Goal: Information Seeking & Learning: Find specific page/section

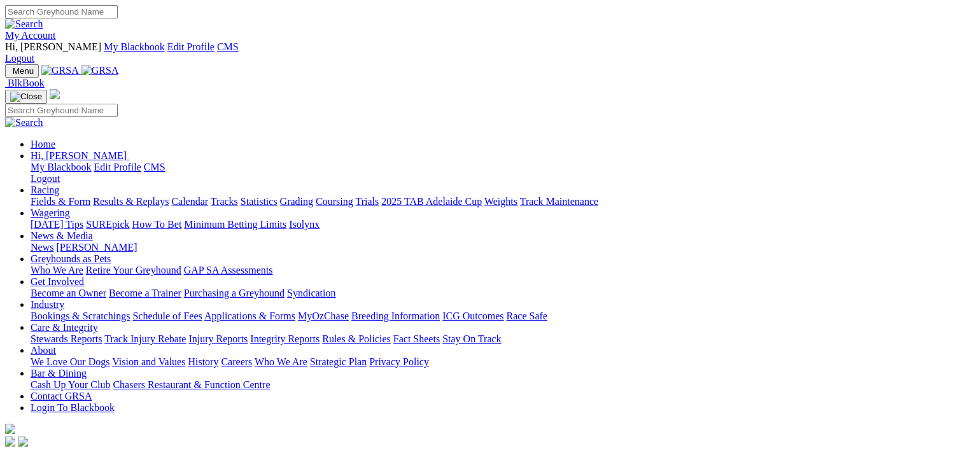
click at [59, 185] on link "Racing" at bounding box center [45, 190] width 29 height 11
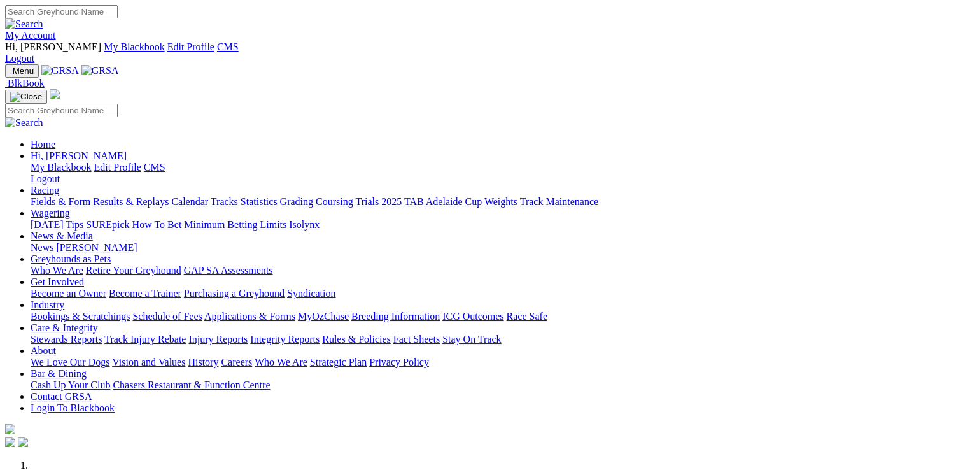
click at [59, 185] on link "Racing" at bounding box center [45, 190] width 29 height 11
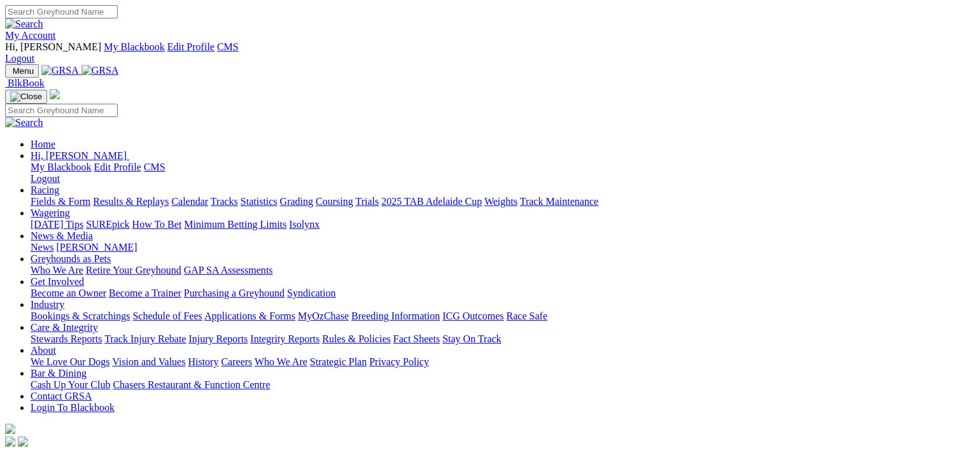
click at [53, 196] on link "Fields & Form" at bounding box center [61, 201] width 60 height 11
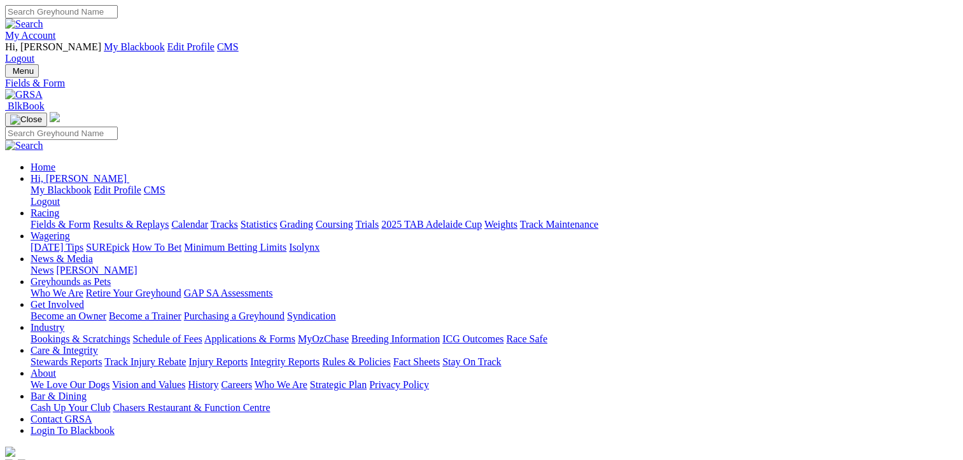
click at [57, 219] on link "Fields & Form" at bounding box center [61, 224] width 60 height 11
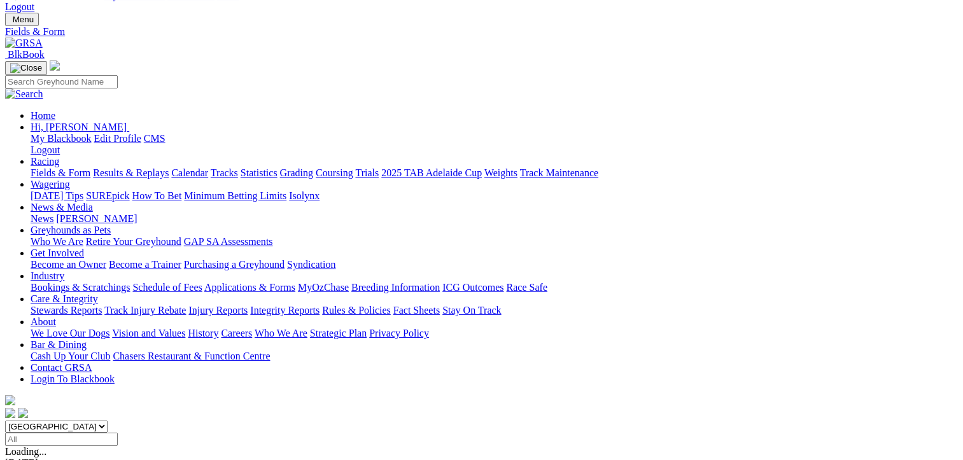
scroll to position [127, 0]
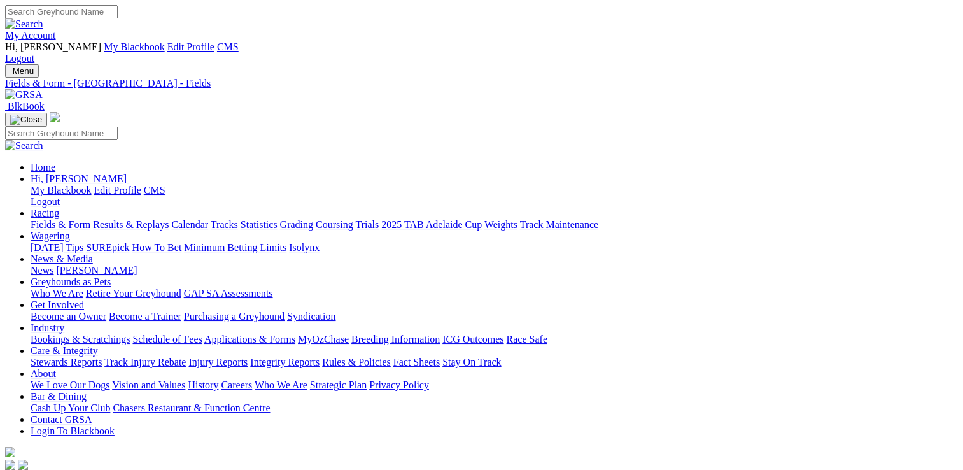
click at [98, 345] on link "Care & Integrity" at bounding box center [64, 350] width 67 height 11
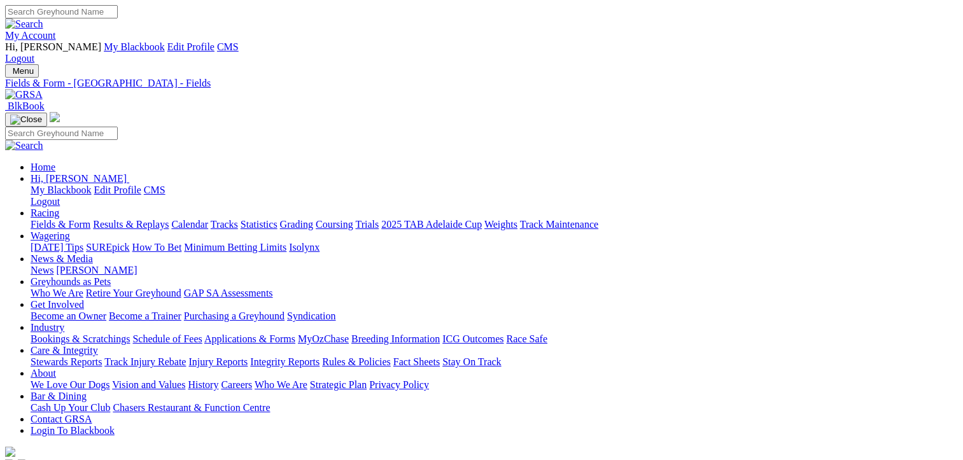
click at [98, 345] on link "Care & Integrity" at bounding box center [64, 350] width 67 height 11
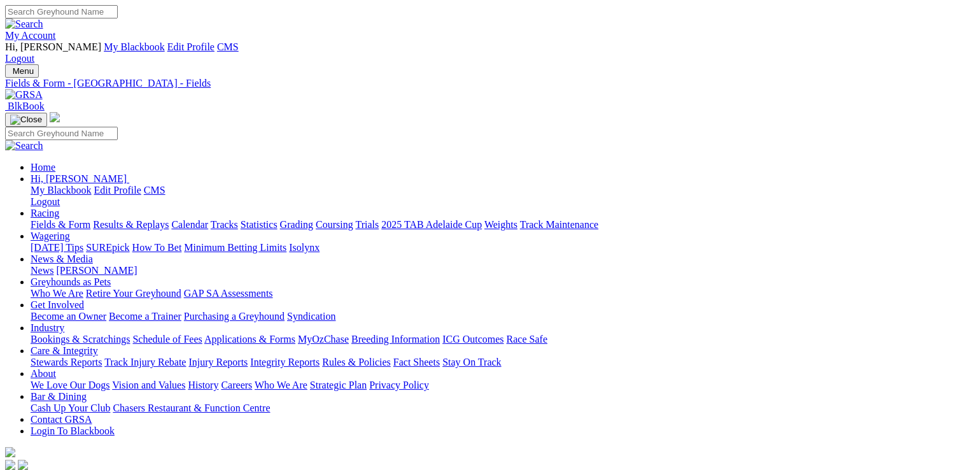
click at [102, 356] on link "Stewards Reports" at bounding box center [66, 361] width 71 height 11
